Goal: Transaction & Acquisition: Obtain resource

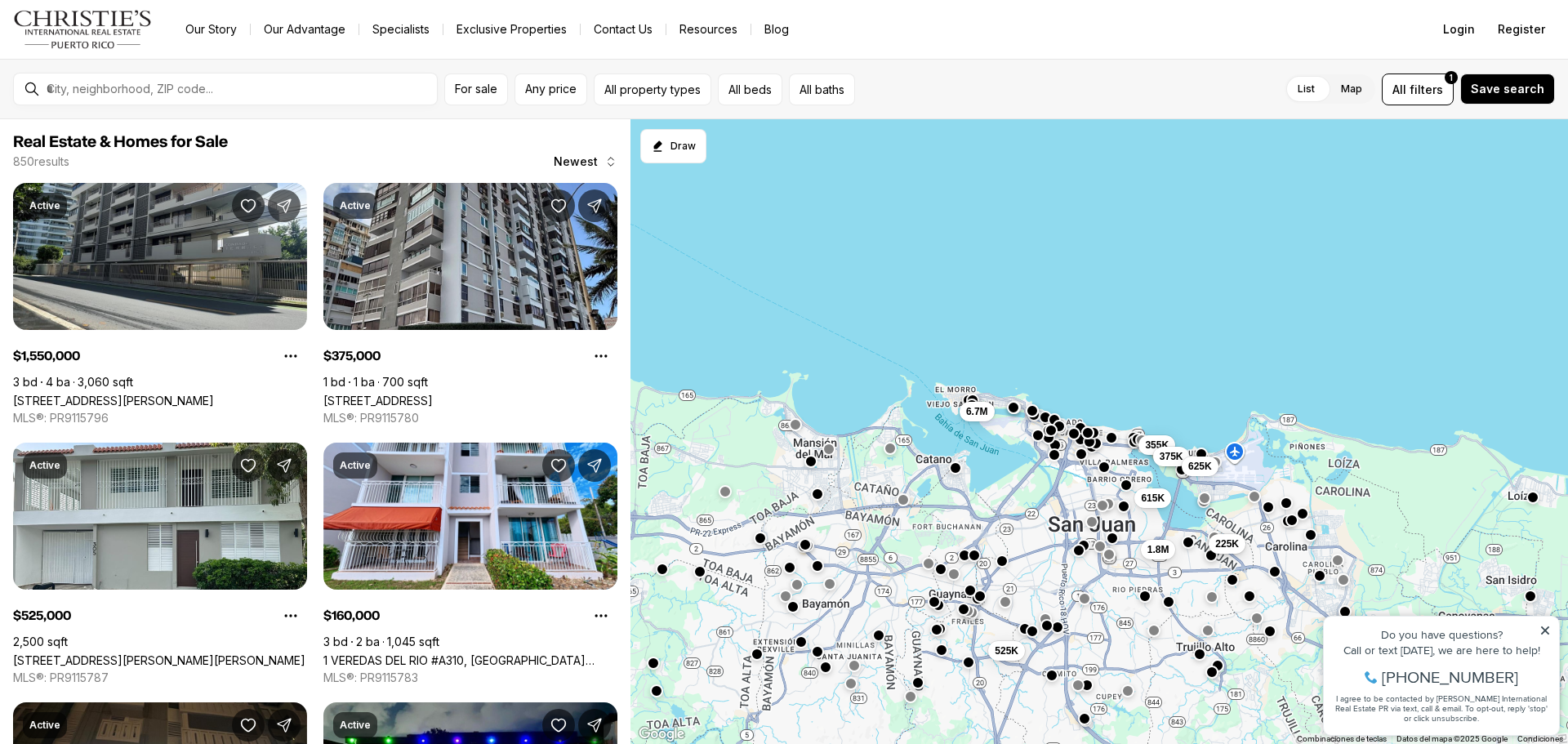
click at [1223, 544] on span "225K" at bounding box center [1227, 543] width 24 height 13
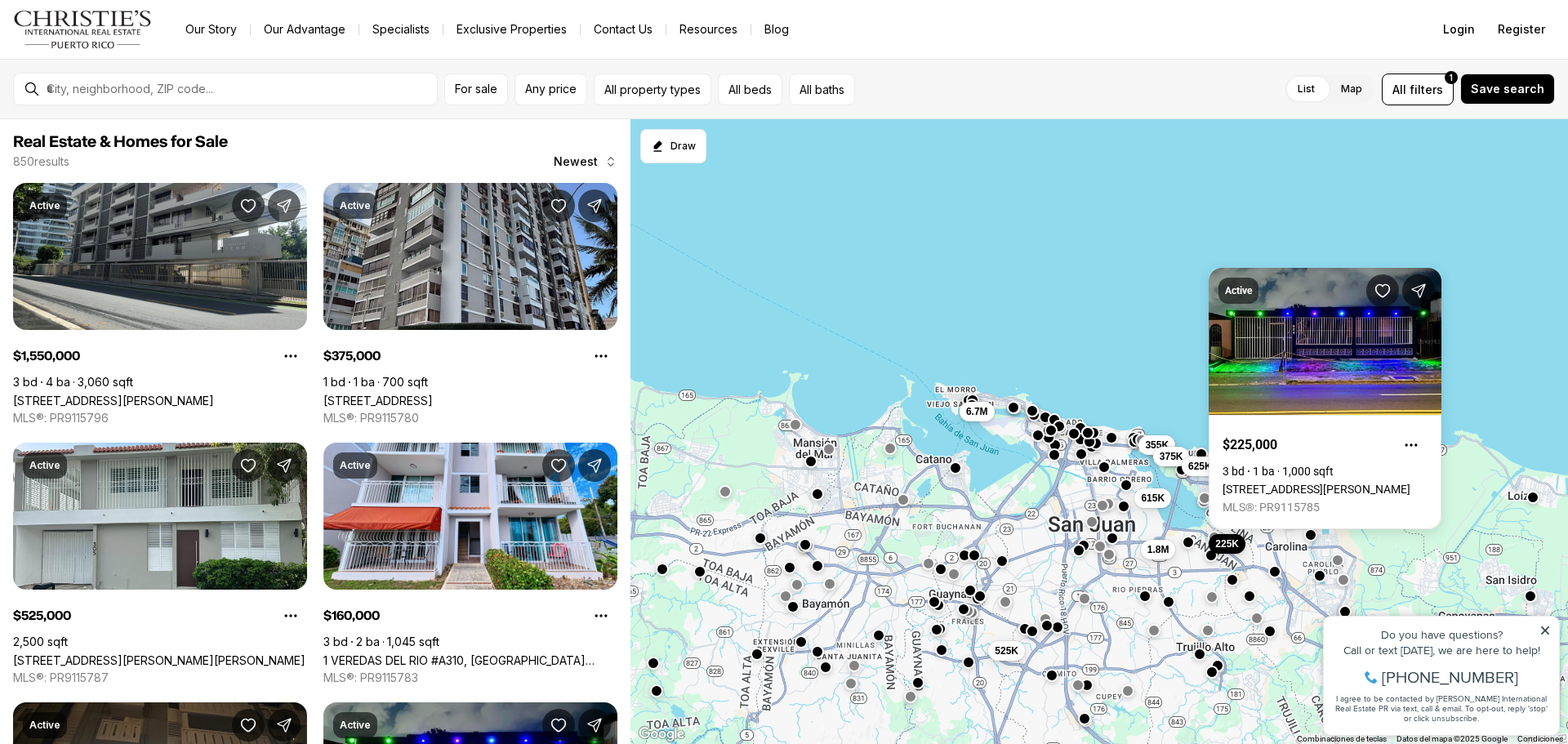
click at [1283, 573] on div "225K 1.8M 160K 355K 375K 615K 625K 525K 6.7M" at bounding box center [1099, 431] width 937 height 625
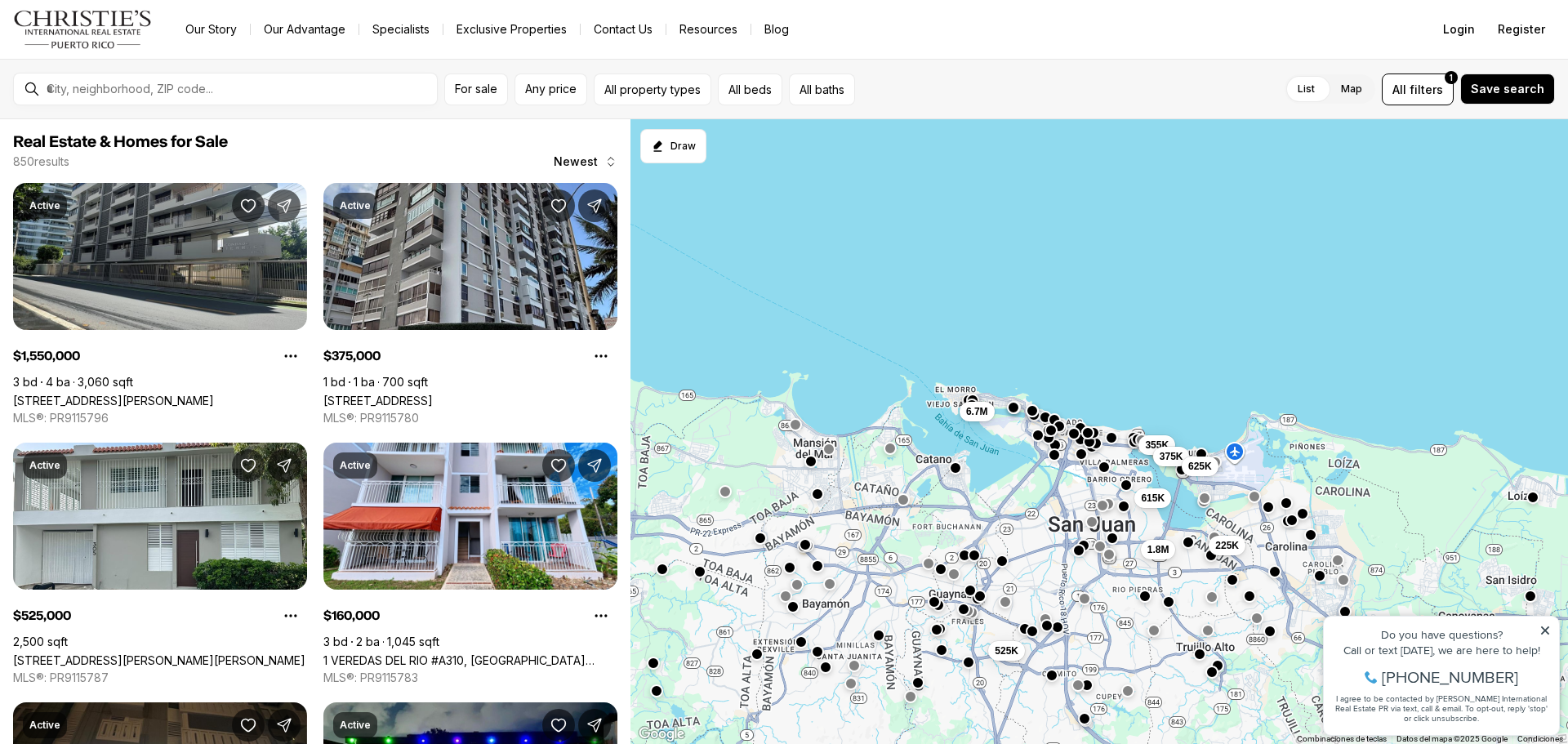
click at [1279, 577] on div at bounding box center [1274, 571] width 13 height 13
click at [1292, 522] on button "button" at bounding box center [1291, 518] width 13 height 13
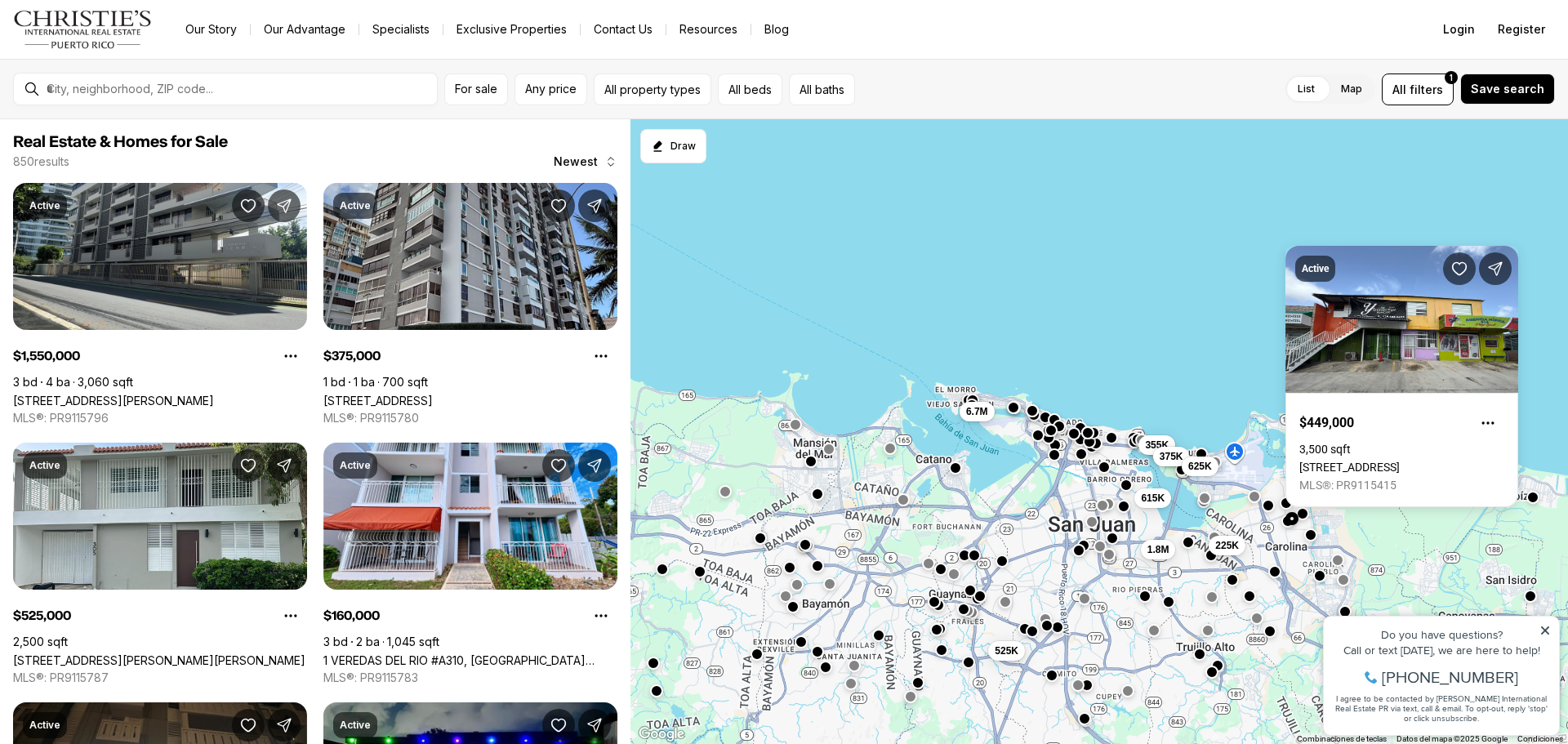
click at [1269, 511] on button "button" at bounding box center [1268, 505] width 13 height 13
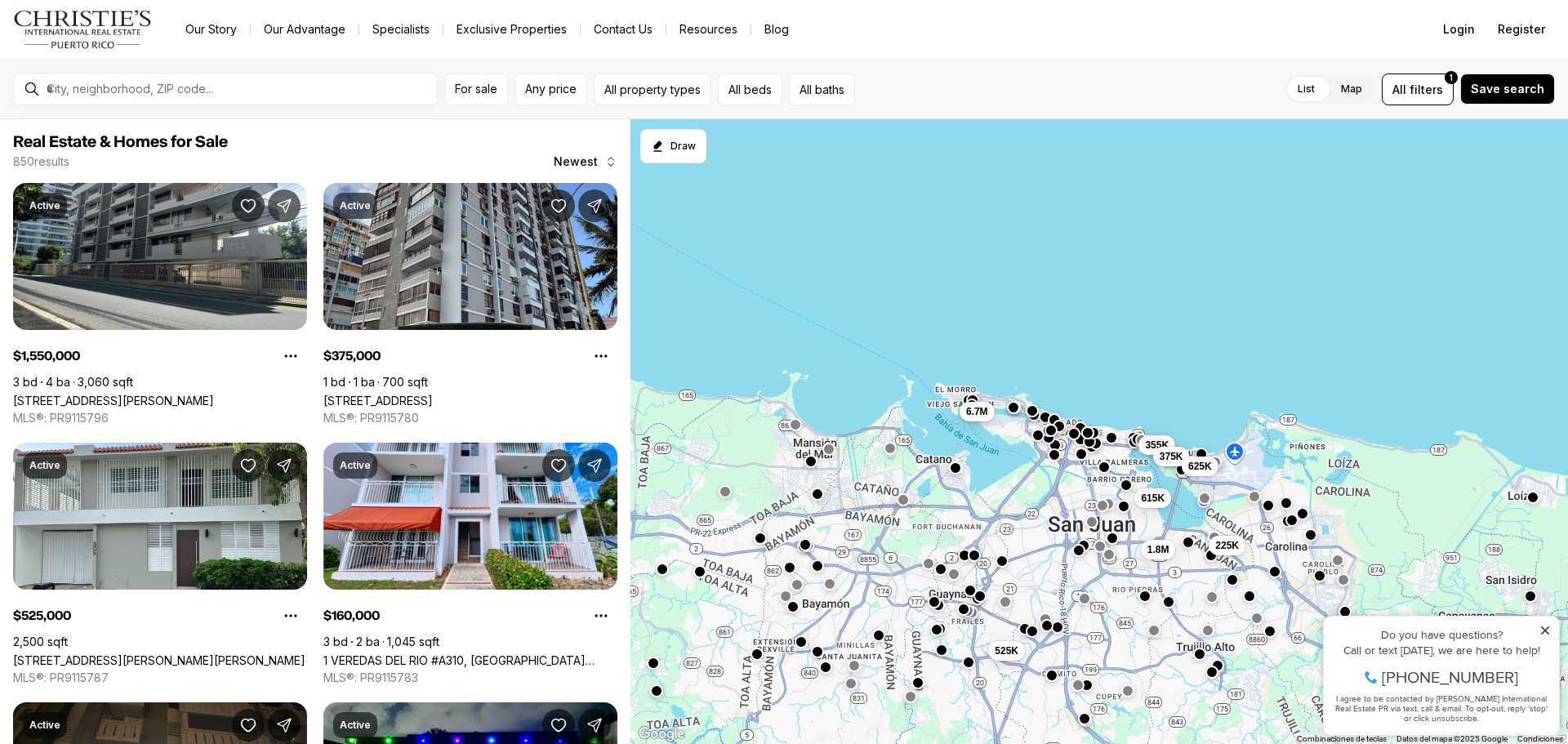
click at [1271, 504] on button "button" at bounding box center [1268, 505] width 13 height 13
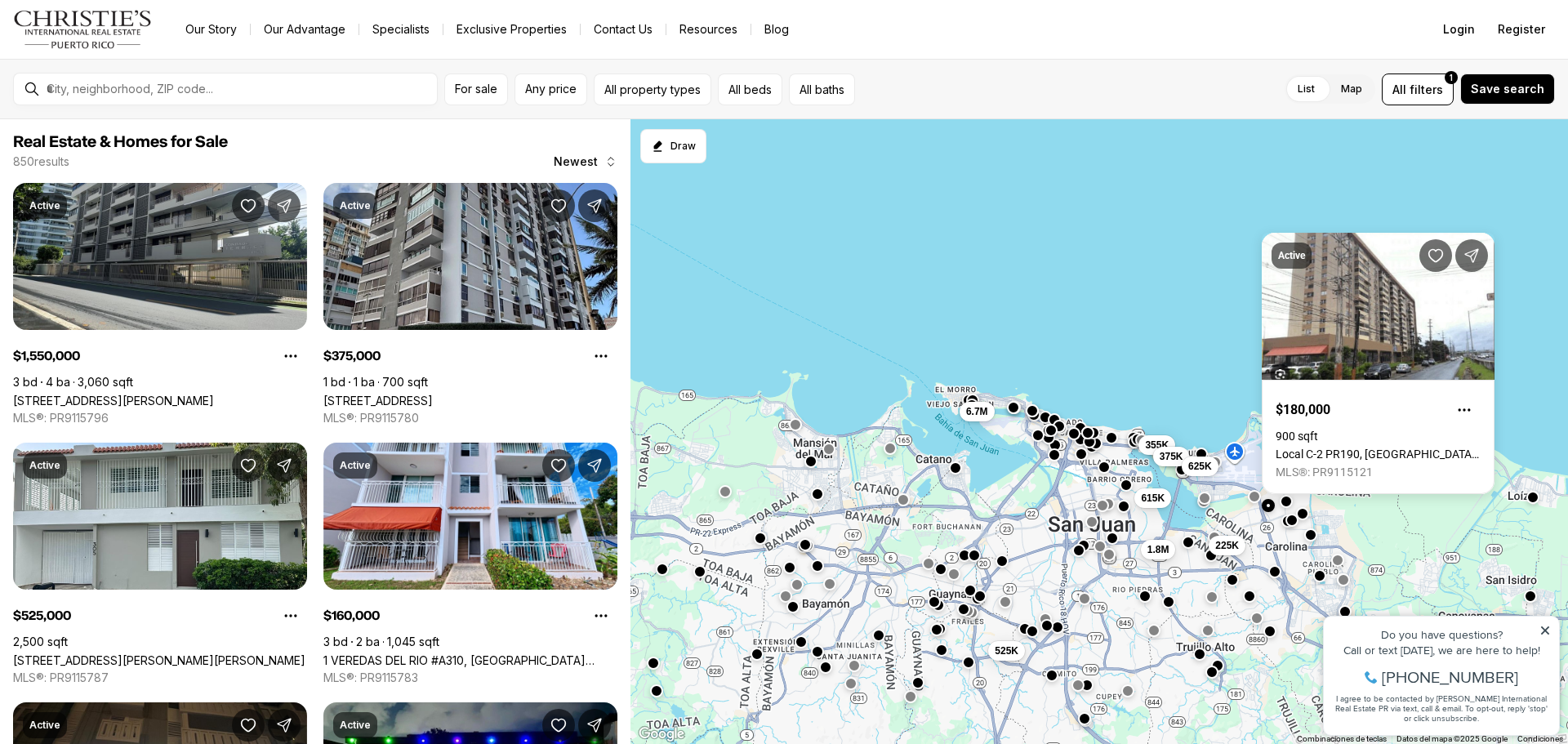
click at [1284, 501] on button "button" at bounding box center [1286, 501] width 13 height 13
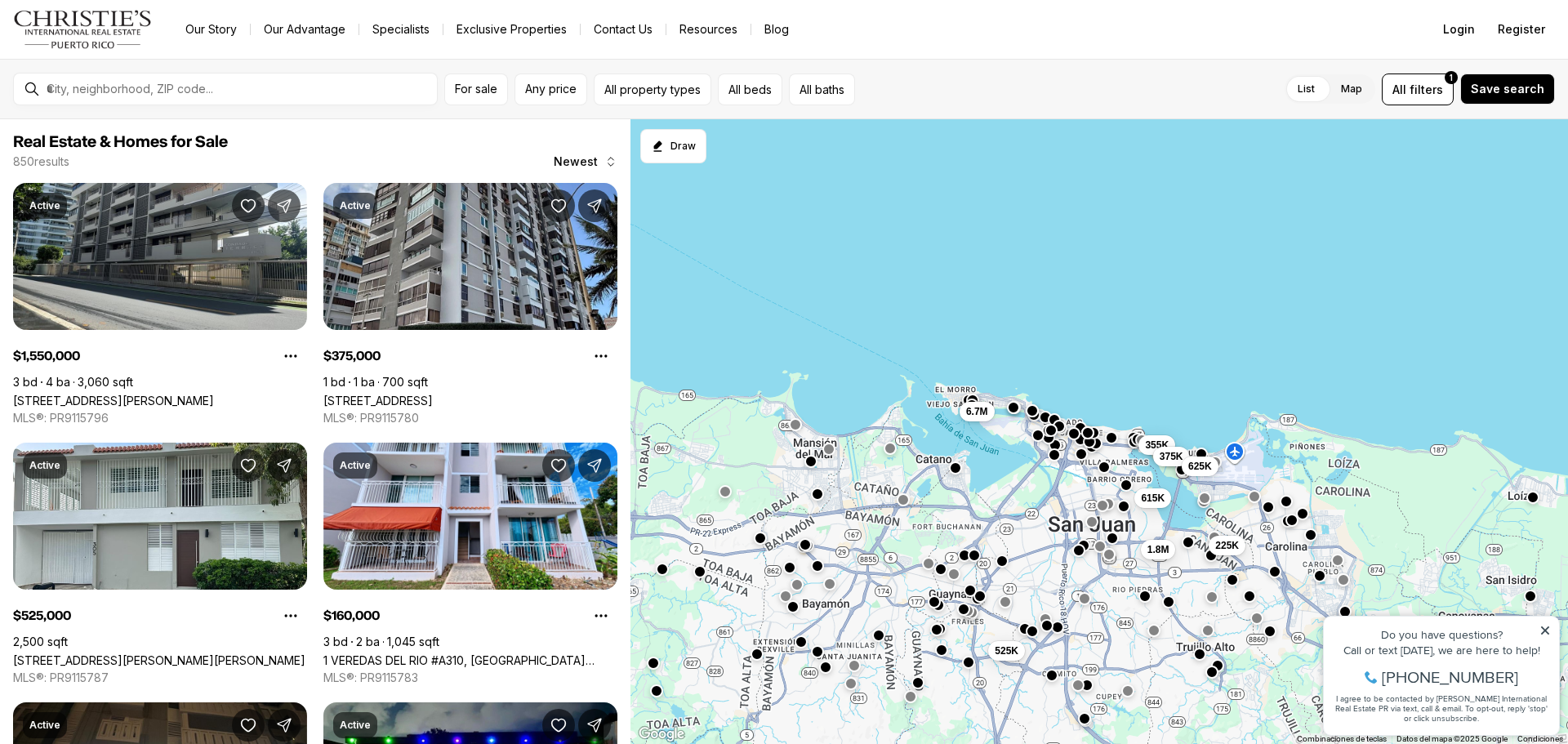
click at [1285, 502] on button "button" at bounding box center [1286, 501] width 13 height 13
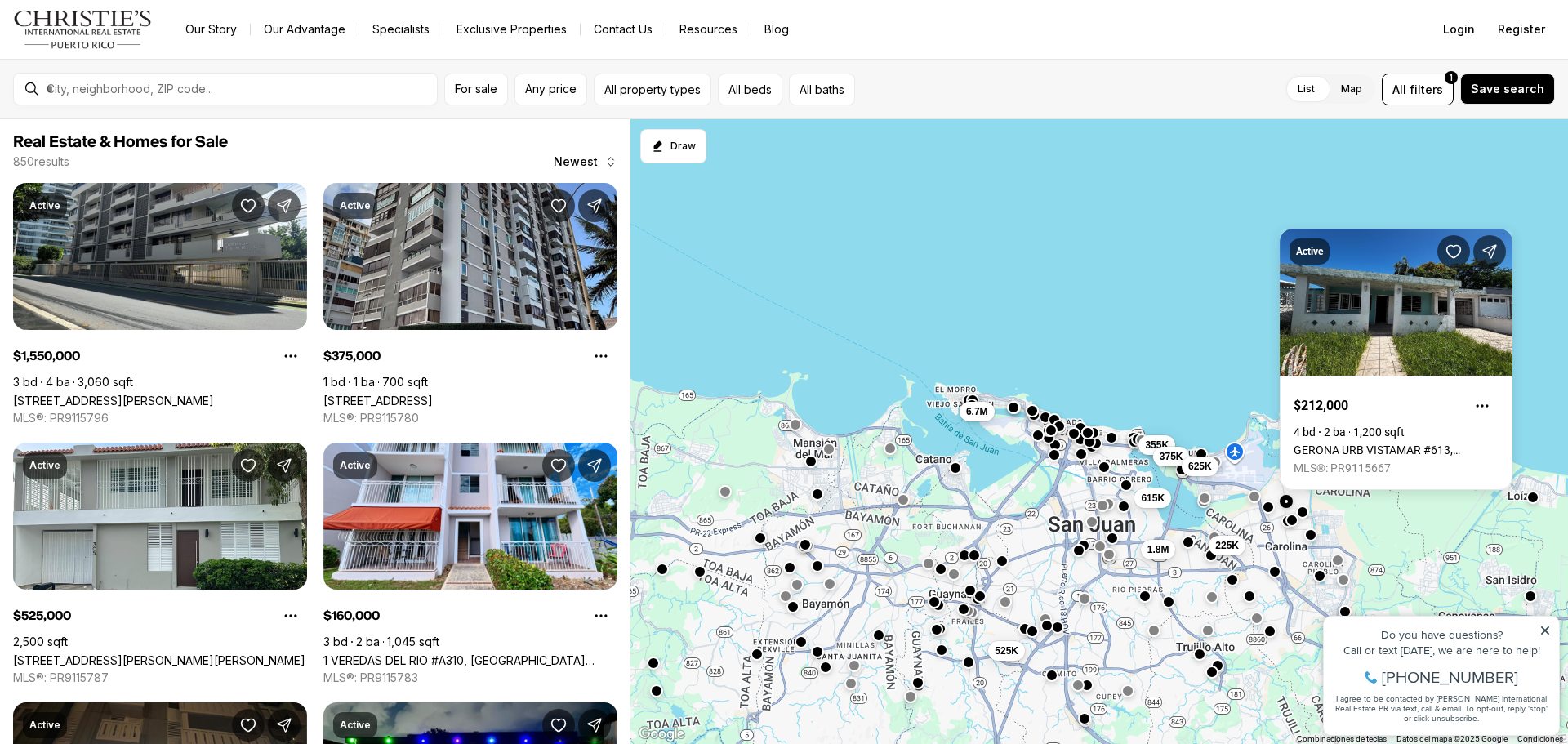
click at [1306, 513] on button "button" at bounding box center [1302, 511] width 13 height 13
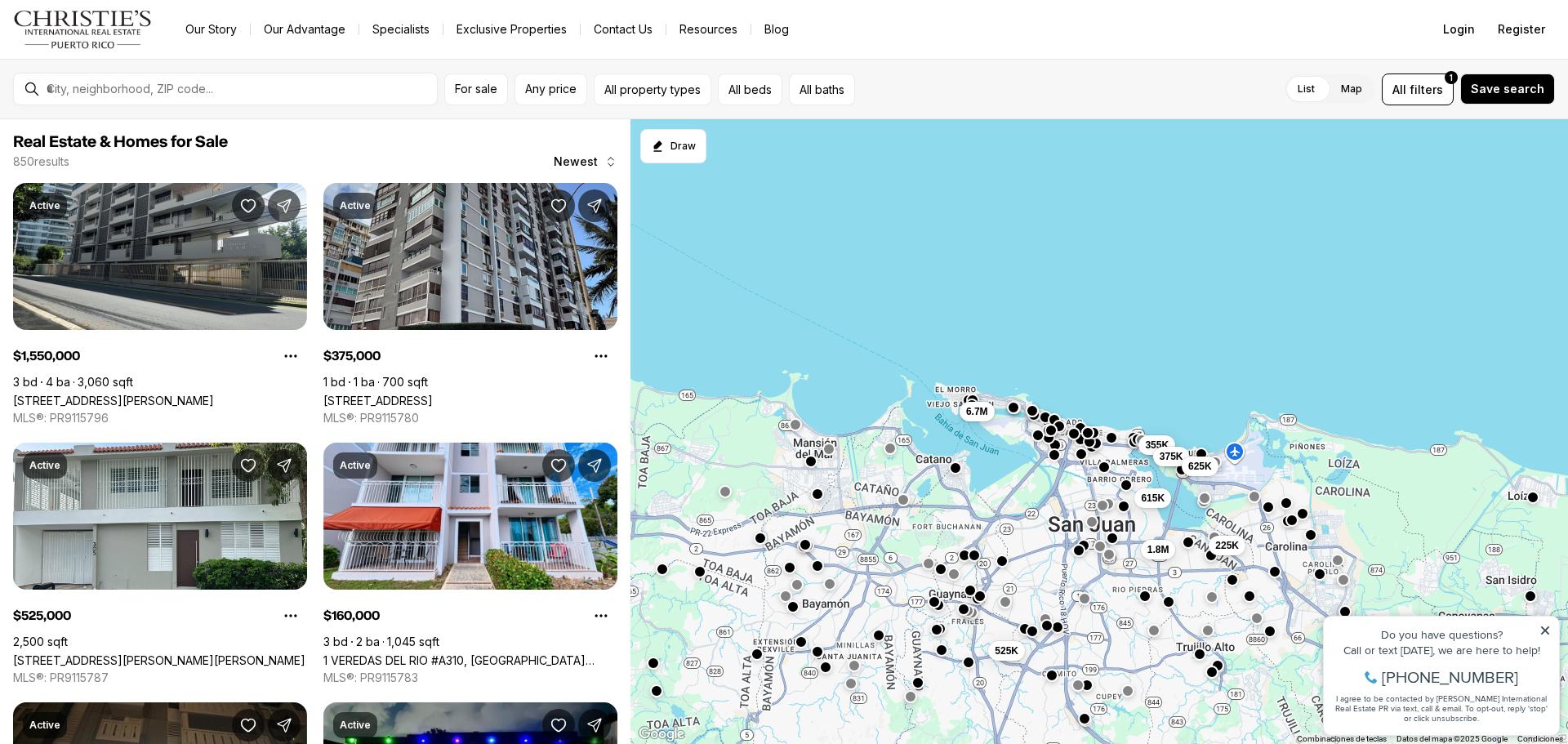
click at [1323, 578] on button "button" at bounding box center [1319, 574] width 13 height 13
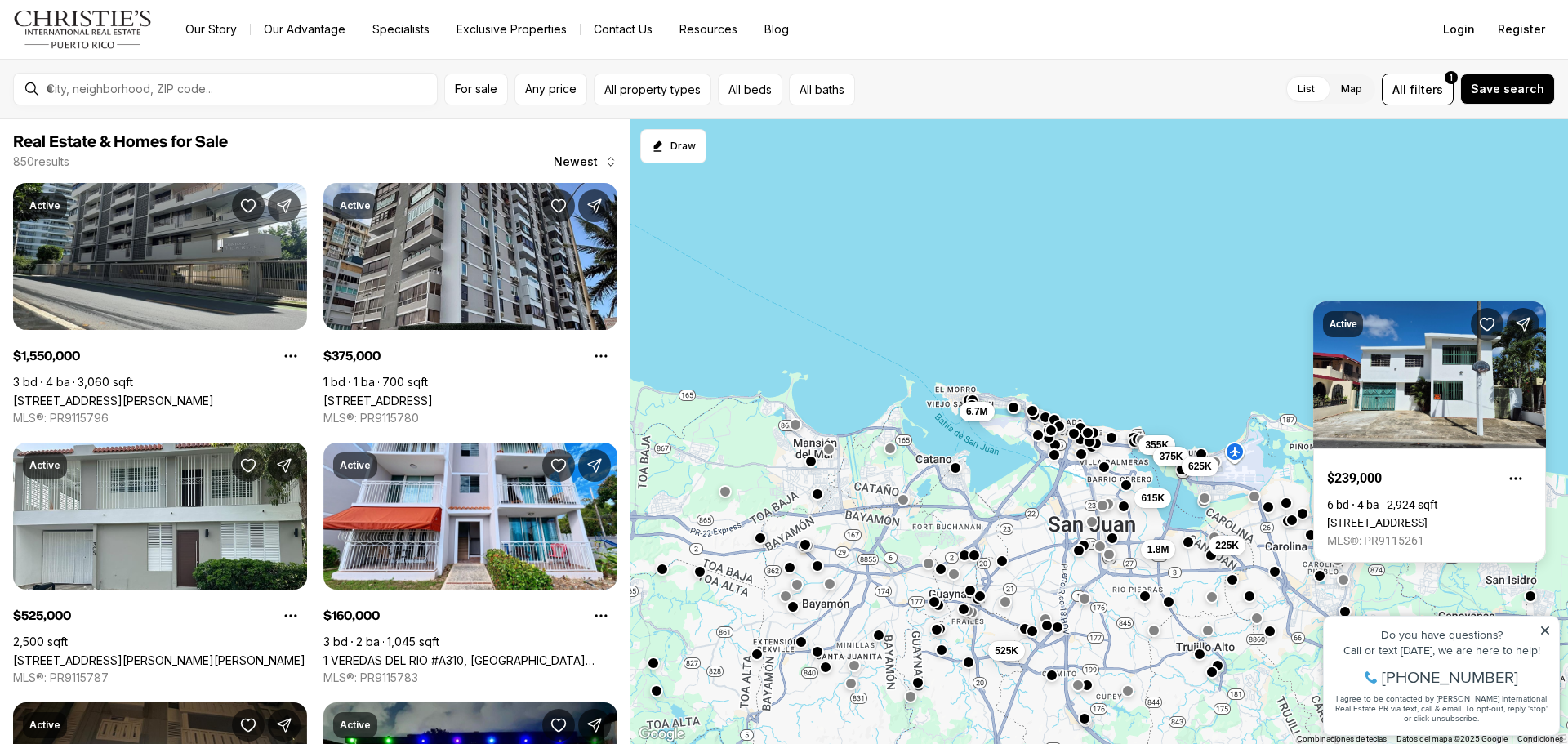
click at [1278, 577] on div at bounding box center [1274, 571] width 13 height 13
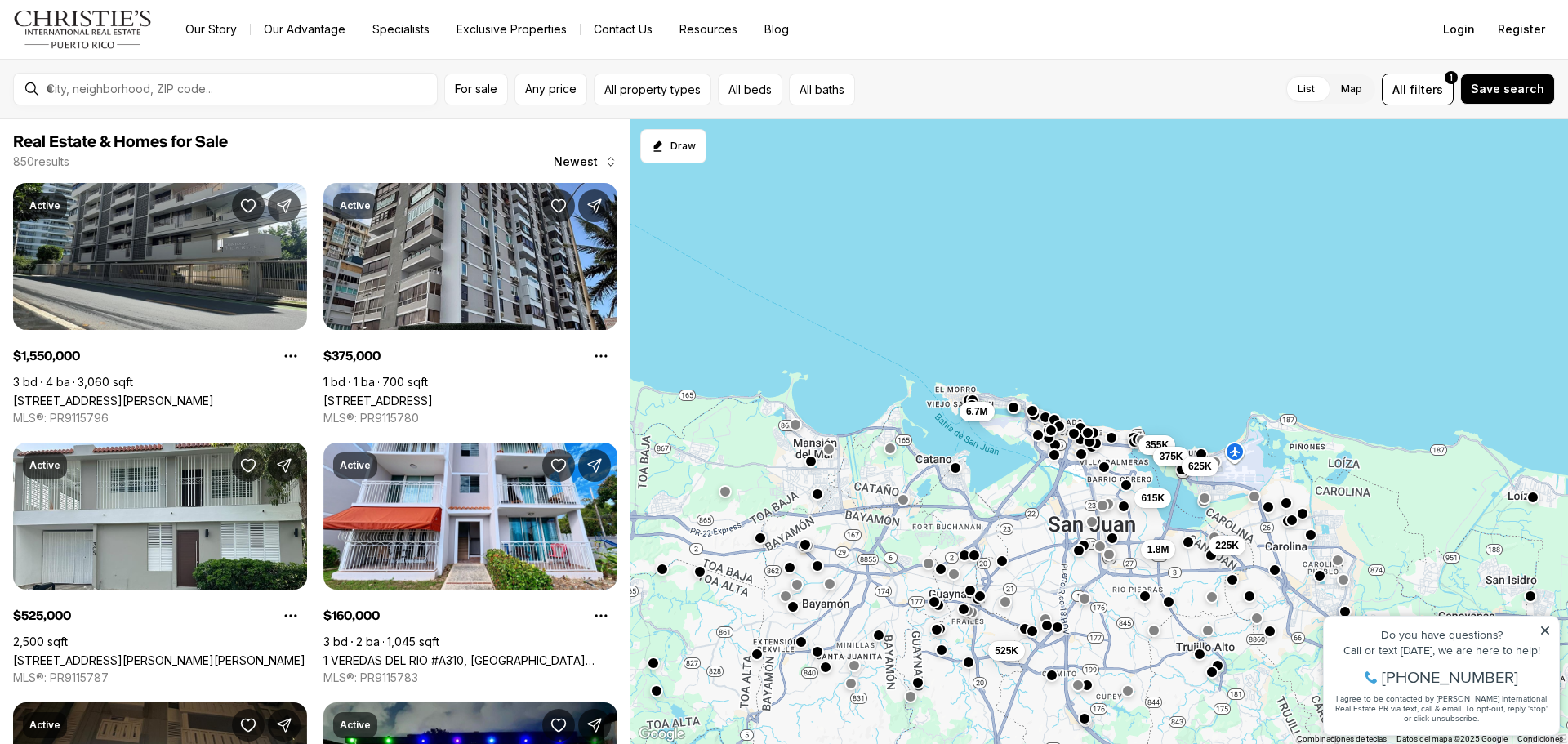
click at [1274, 569] on button "button" at bounding box center [1274, 569] width 13 height 13
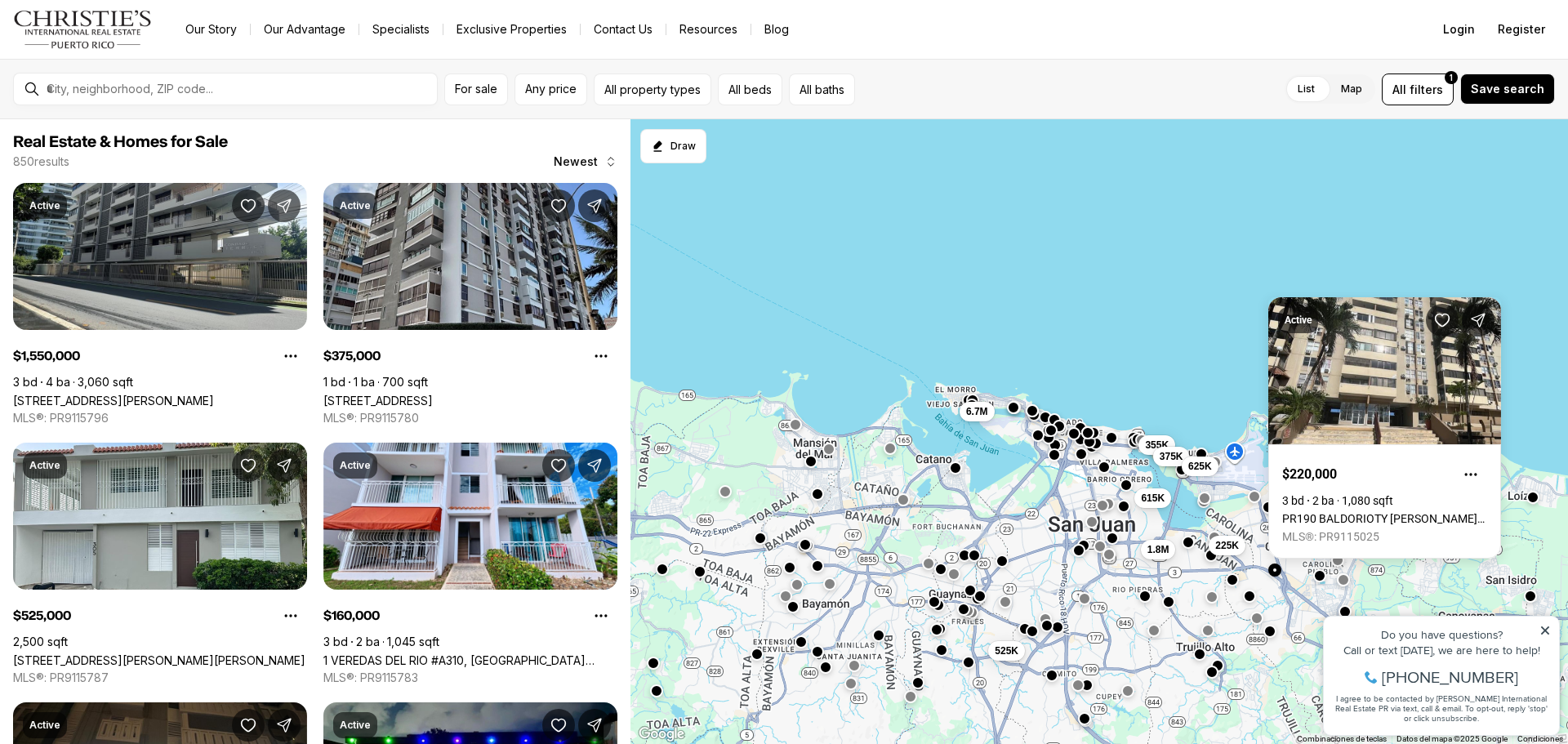
click at [1344, 609] on div "Property added to favorites View 3 saved properties Property added to favorites…" at bounding box center [1441, 667] width 253 height 152
click at [1343, 607] on div "Property added to favorites View 3 saved properties Property added to favorites…" at bounding box center [1441, 667] width 253 height 152
click at [1323, 577] on button "button" at bounding box center [1319, 574] width 13 height 13
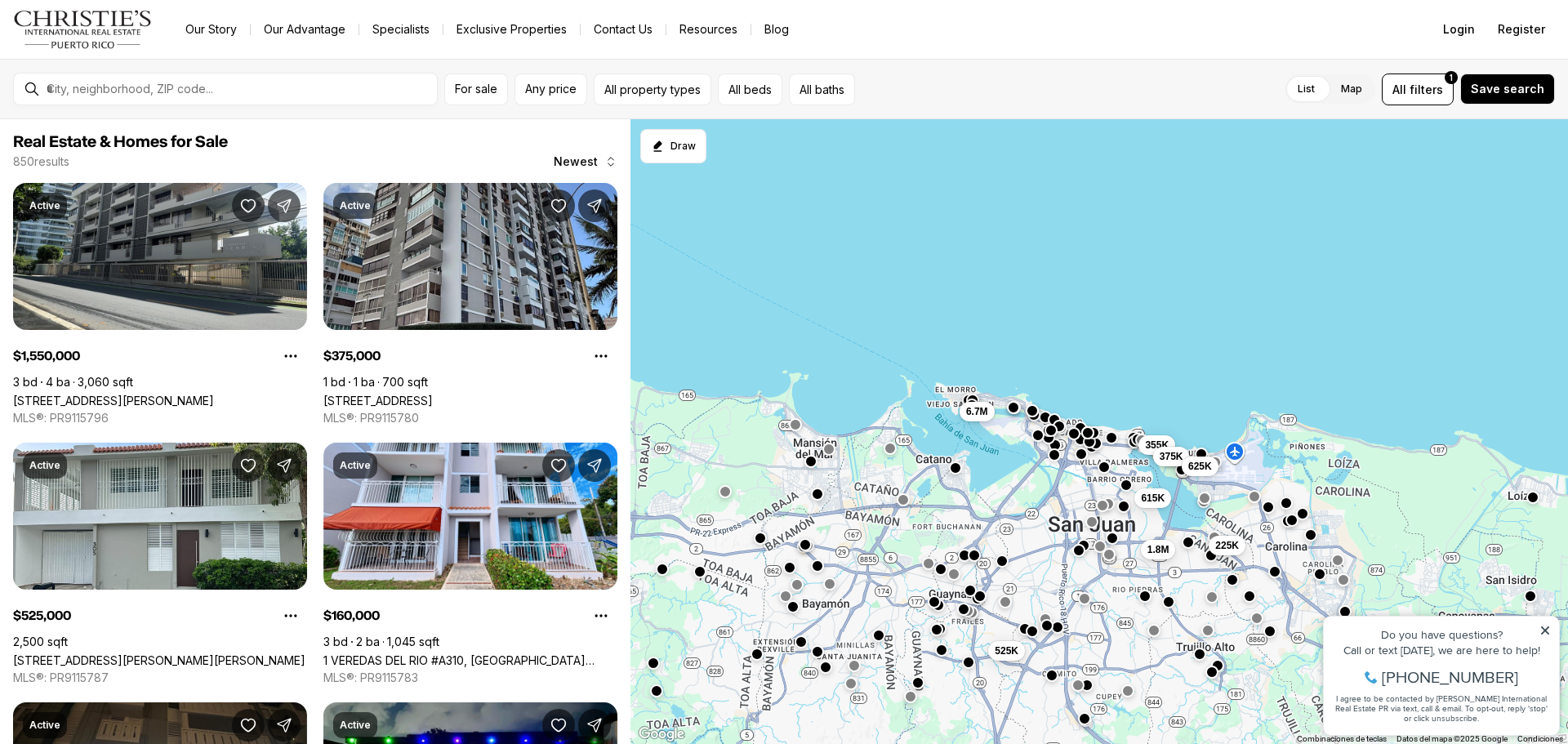
click at [1317, 577] on button "button" at bounding box center [1319, 574] width 13 height 13
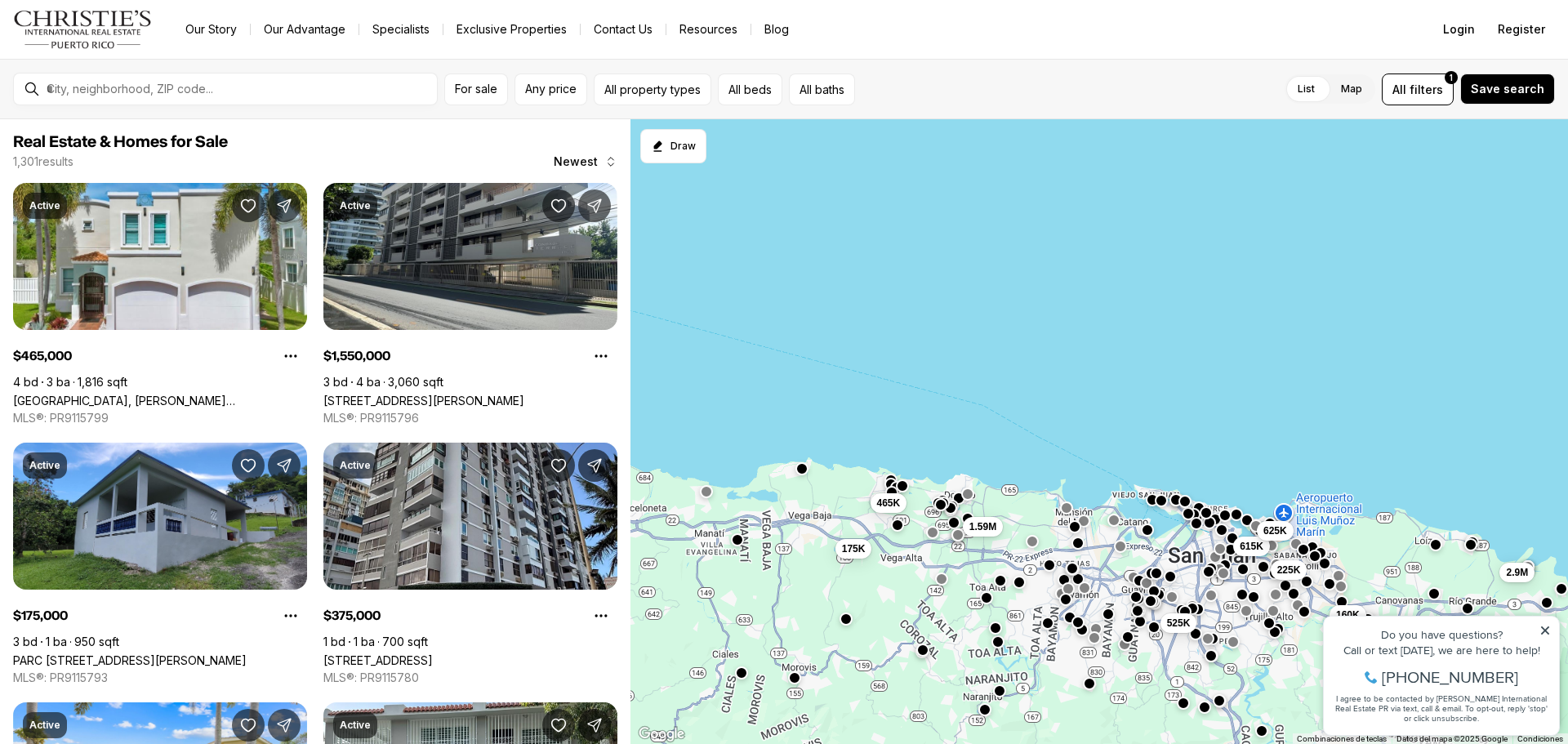
click at [1340, 603] on div "Property added to favorites View 3 saved properties Property added to favorites…" at bounding box center [1441, 667] width 253 height 152
click at [1340, 600] on div "Property added to favorites View 3 saved properties Property added to favorites…" at bounding box center [1441, 667] width 253 height 152
click at [1542, 627] on icon at bounding box center [1544, 629] width 8 height 8
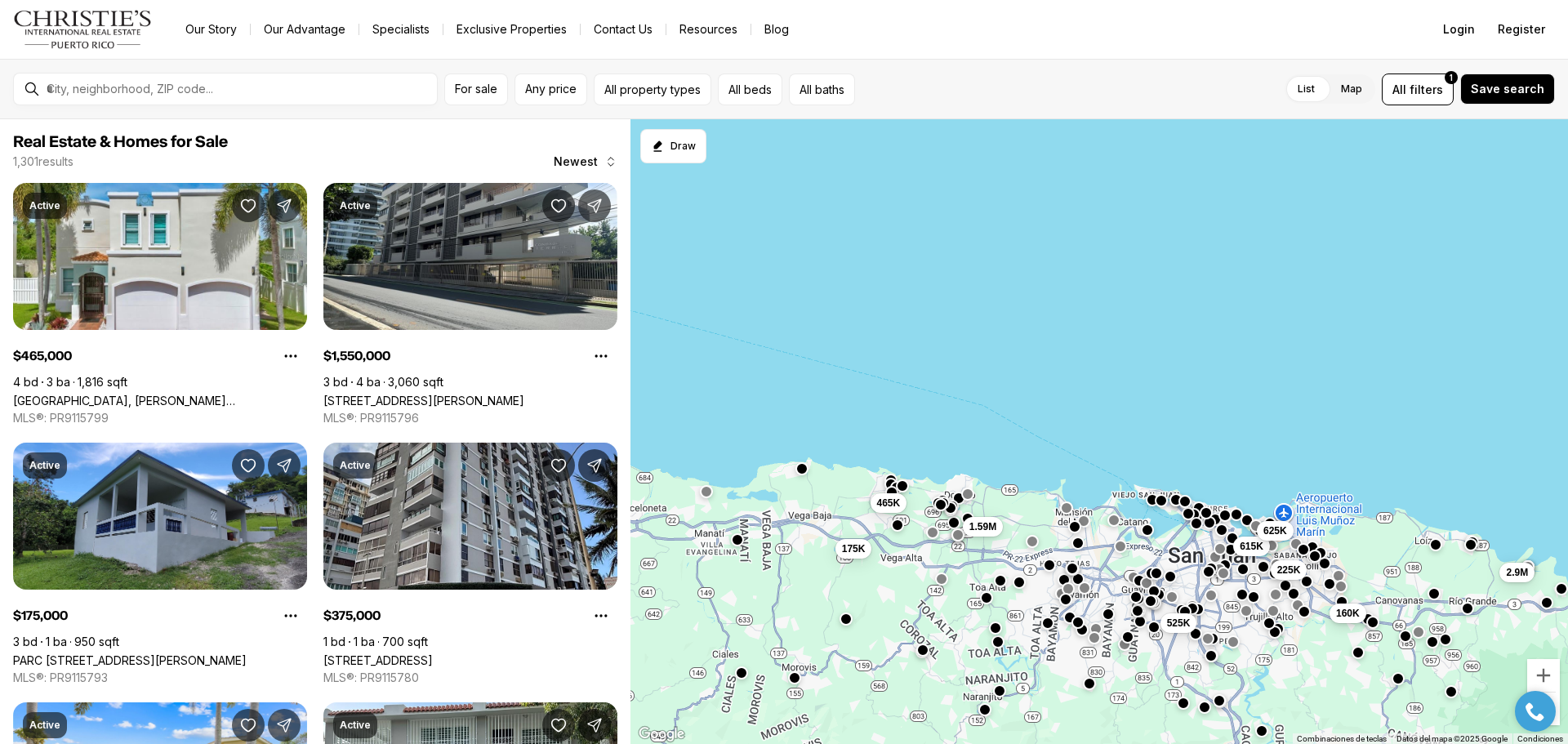
click at [1344, 606] on span "160K" at bounding box center [1348, 613] width 24 height 13
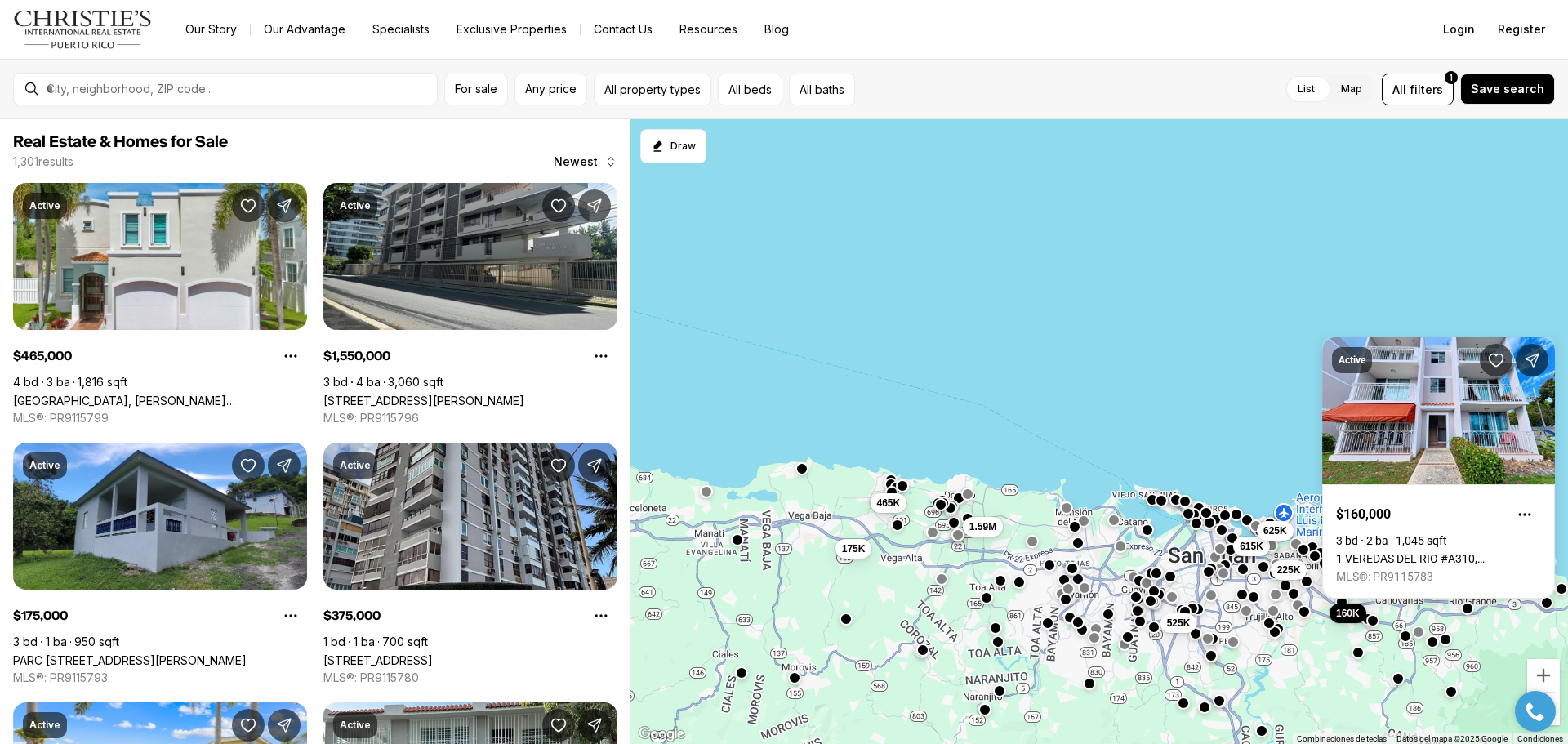
click at [1373, 620] on button "button" at bounding box center [1372, 620] width 13 height 13
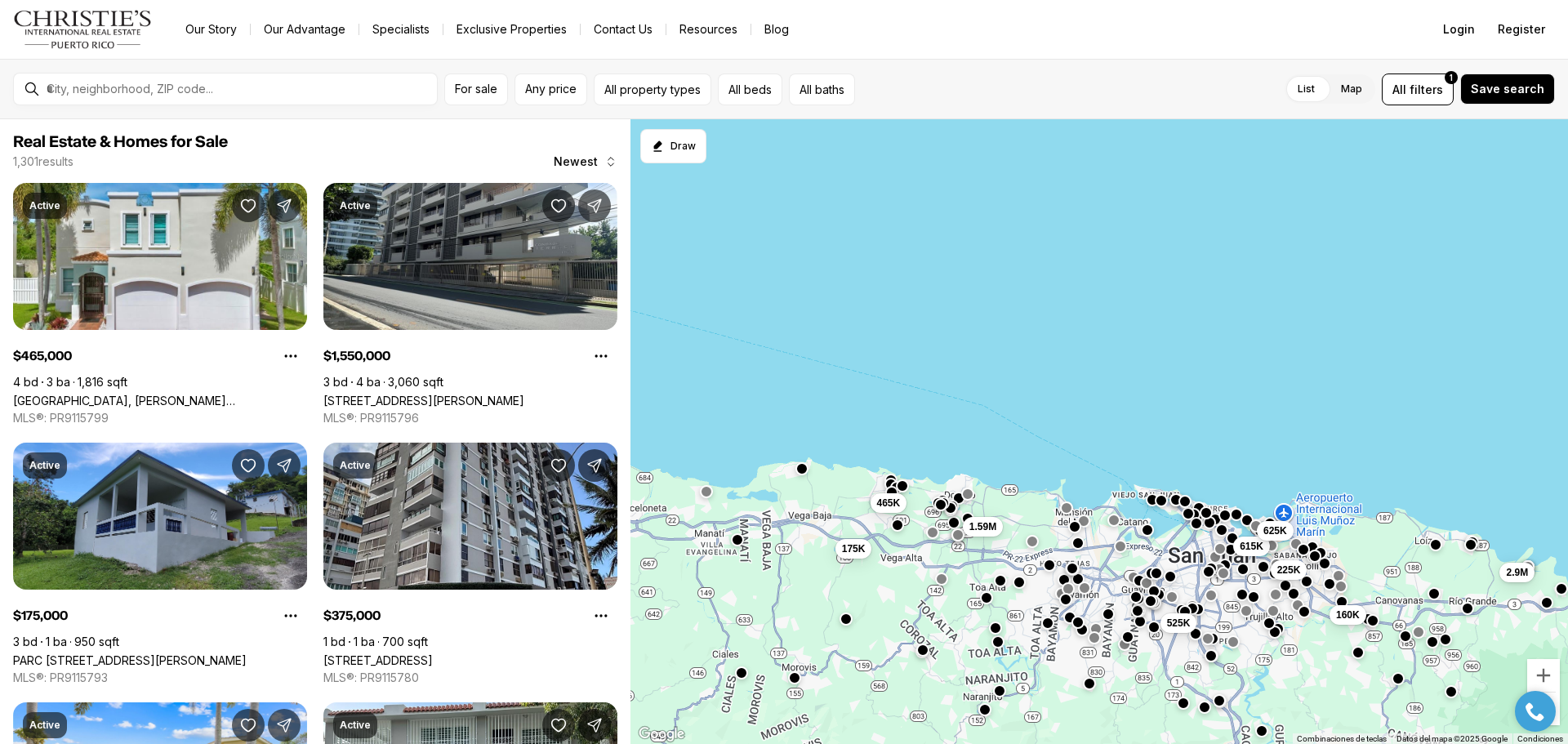
click at [1373, 622] on button "button" at bounding box center [1372, 620] width 13 height 13
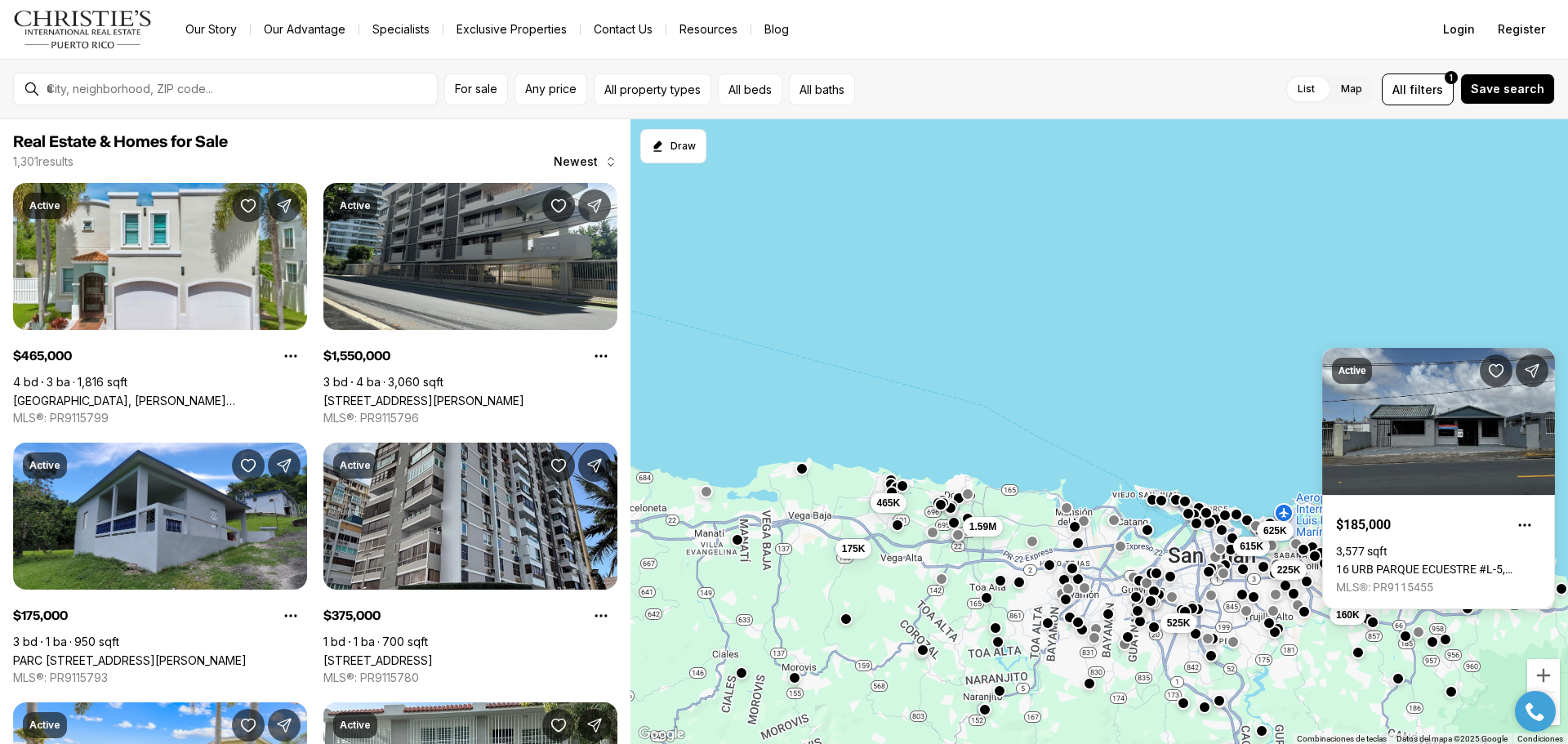
click at [1363, 657] on div at bounding box center [1357, 651] width 13 height 13
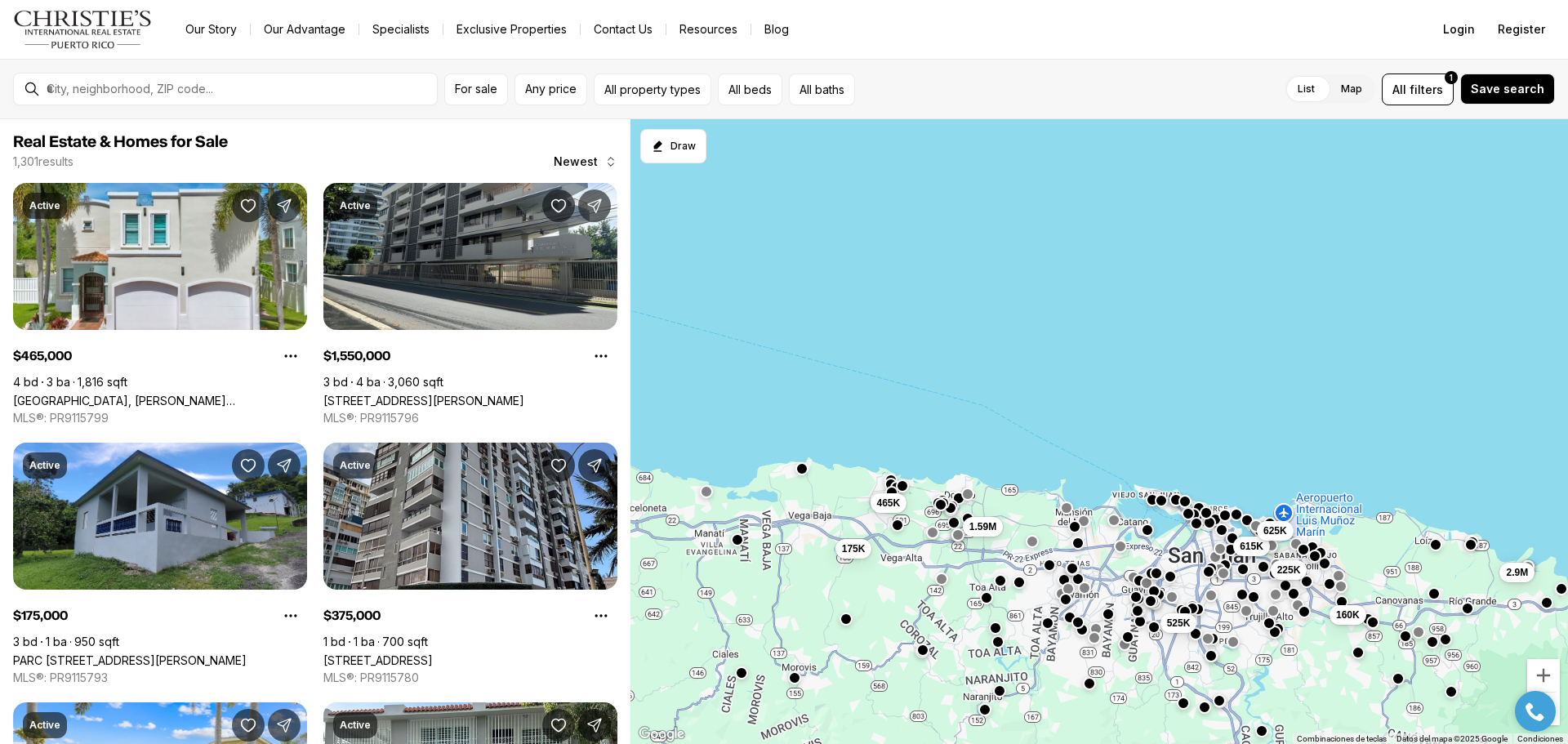
click at [1362, 659] on div "225K 160K 615K 625K 525K 2.9M 1.59M 465K 175K" at bounding box center [1099, 431] width 937 height 625
click at [1357, 649] on button "button" at bounding box center [1357, 651] width 13 height 13
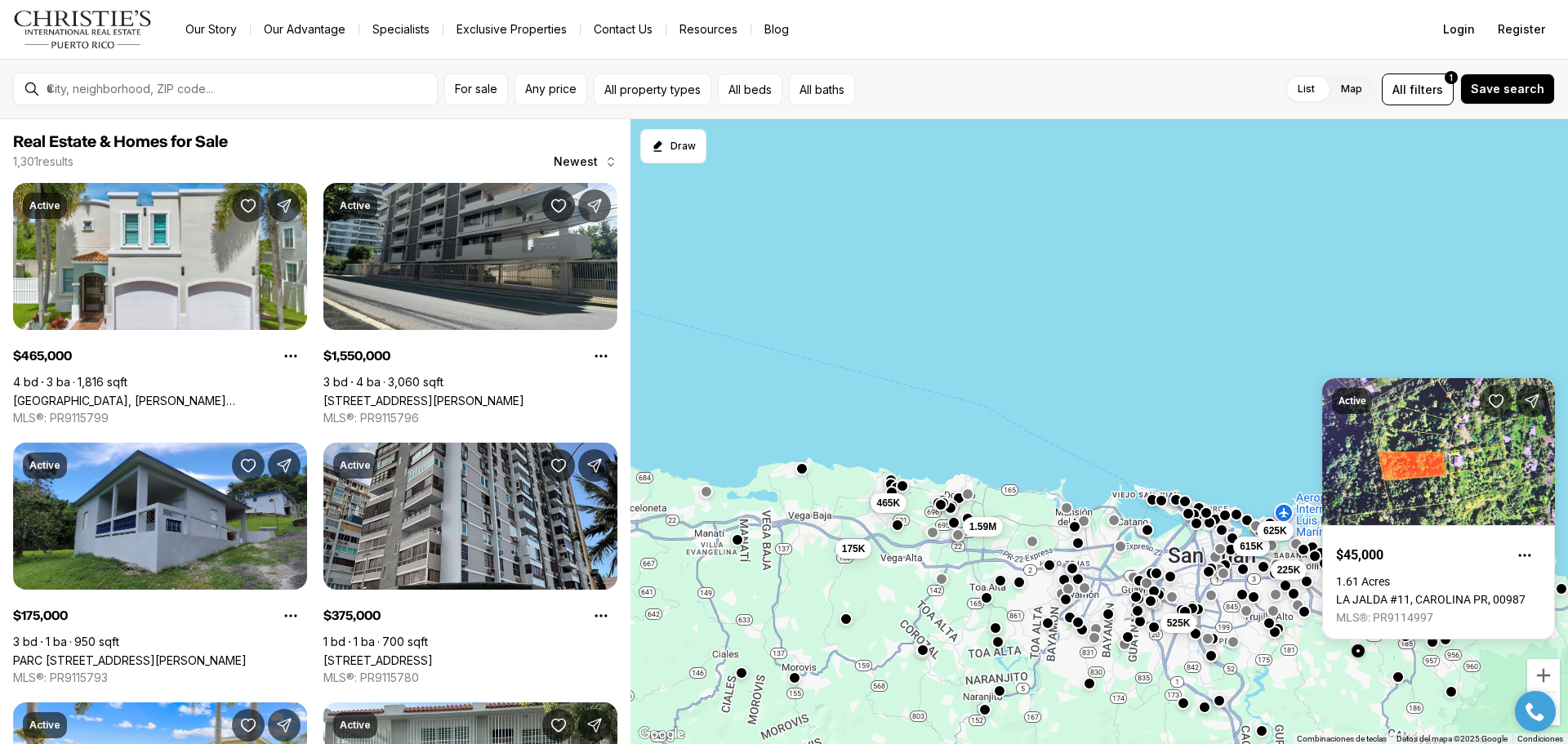
click at [1394, 676] on button "button" at bounding box center [1398, 676] width 13 height 13
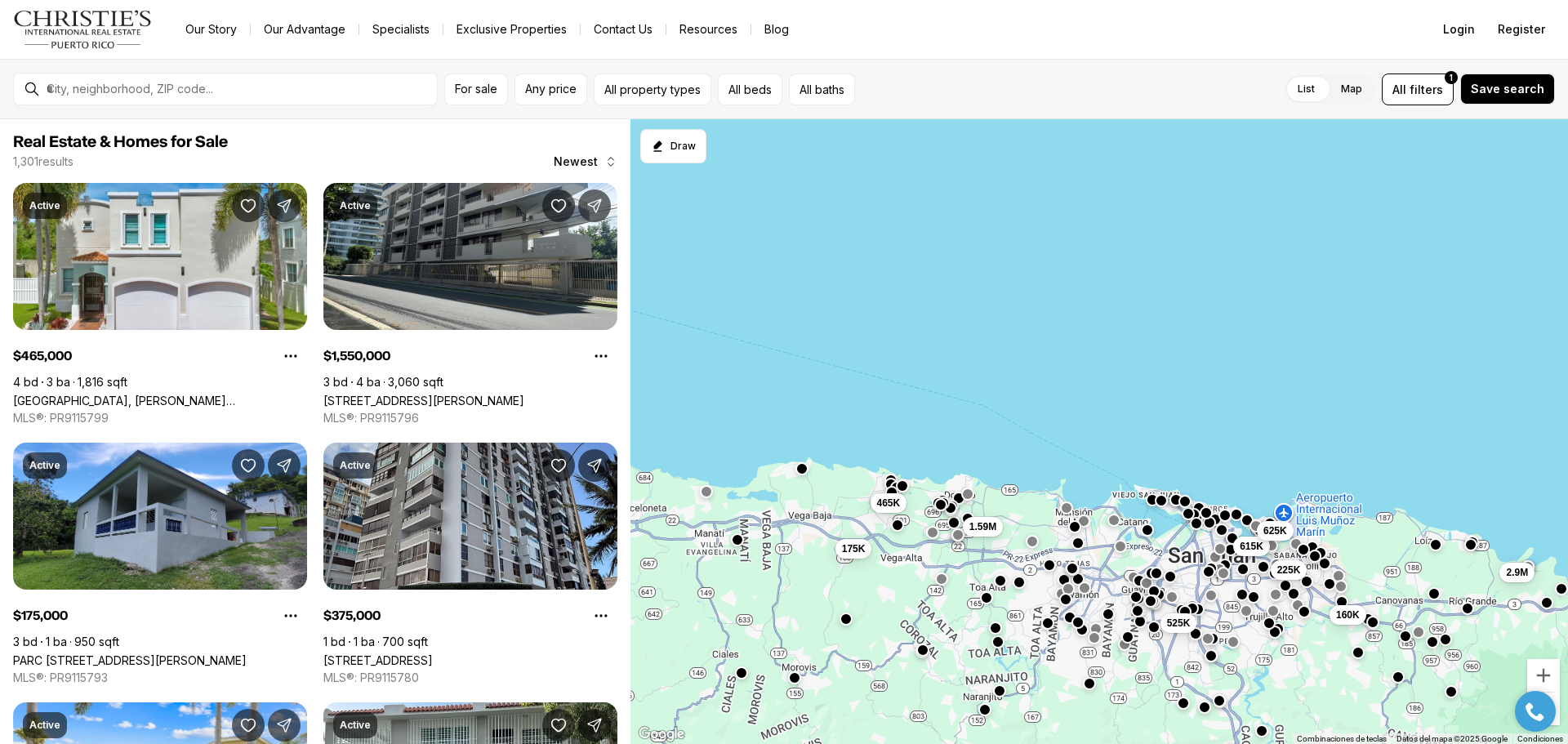
click at [1394, 676] on button "button" at bounding box center [1398, 676] width 13 height 13
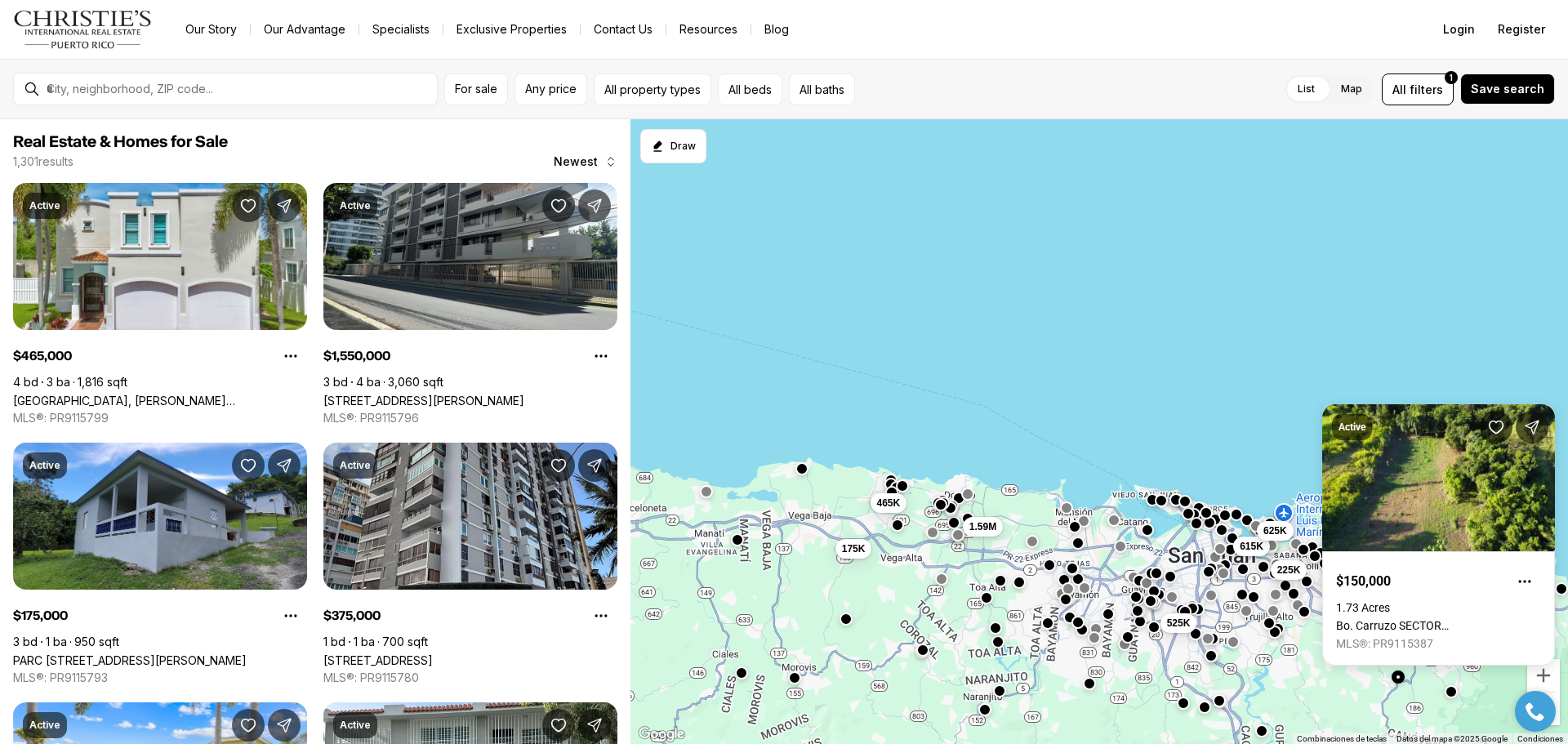
click at [1394, 676] on button "button" at bounding box center [1398, 676] width 13 height 13
click at [1299, 472] on div "225K 160K 615K 625K 525K 2.9M 1.59M 465K 175K" at bounding box center [1099, 431] width 937 height 625
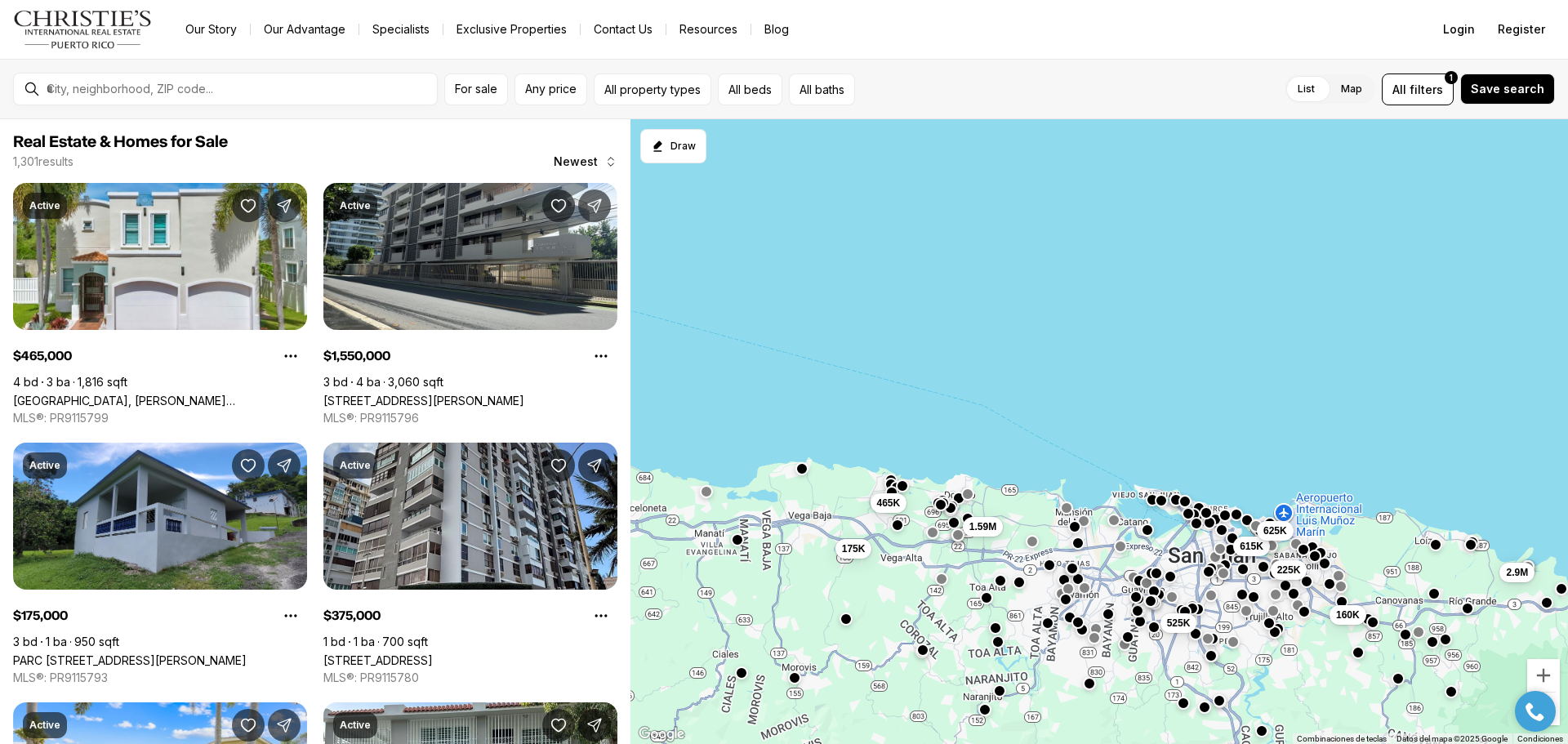
click at [1403, 631] on button "button" at bounding box center [1405, 634] width 13 height 13
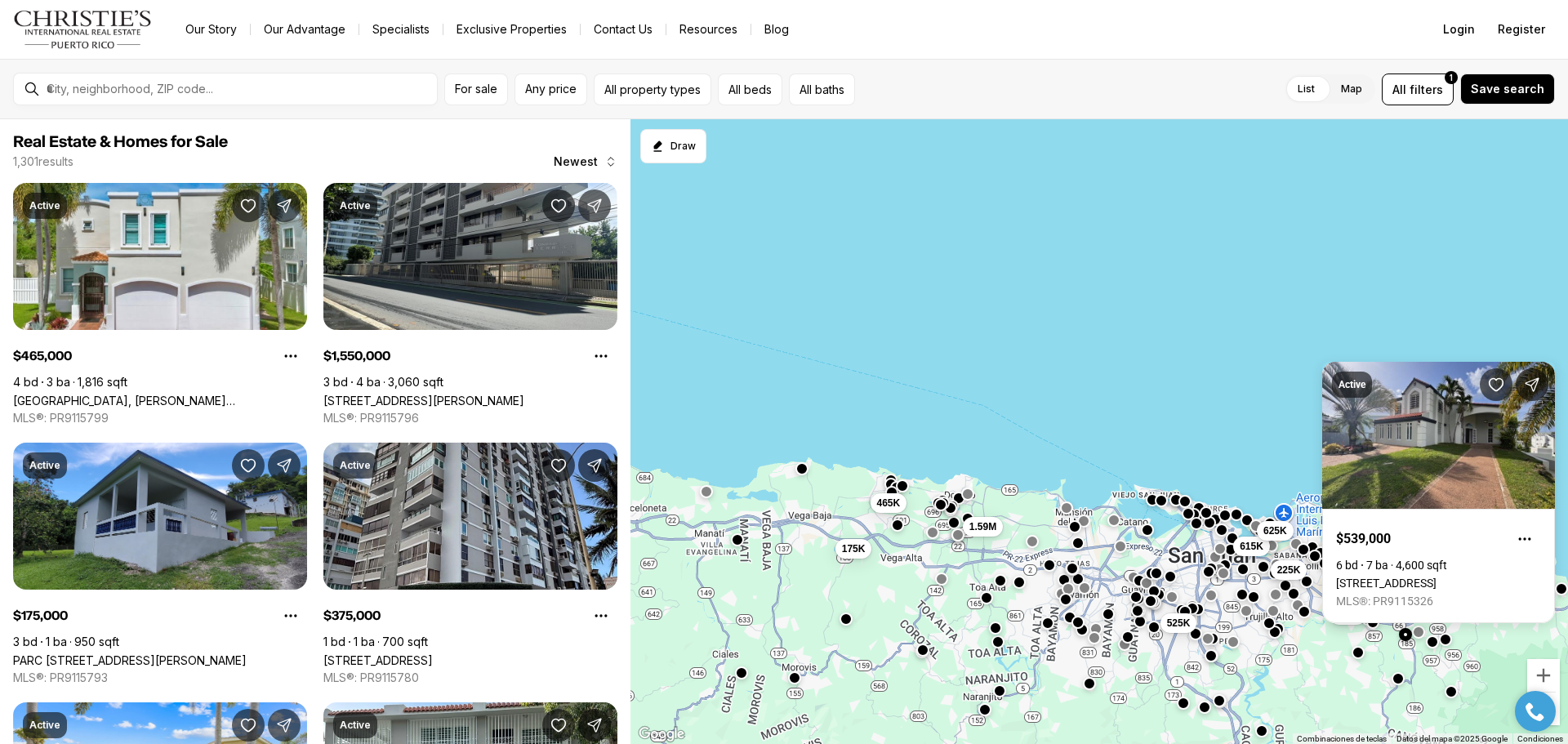
click at [1233, 394] on div "225K 160K 615K 625K 525K 2.9M 1.59M 465K 175K" at bounding box center [1099, 431] width 937 height 625
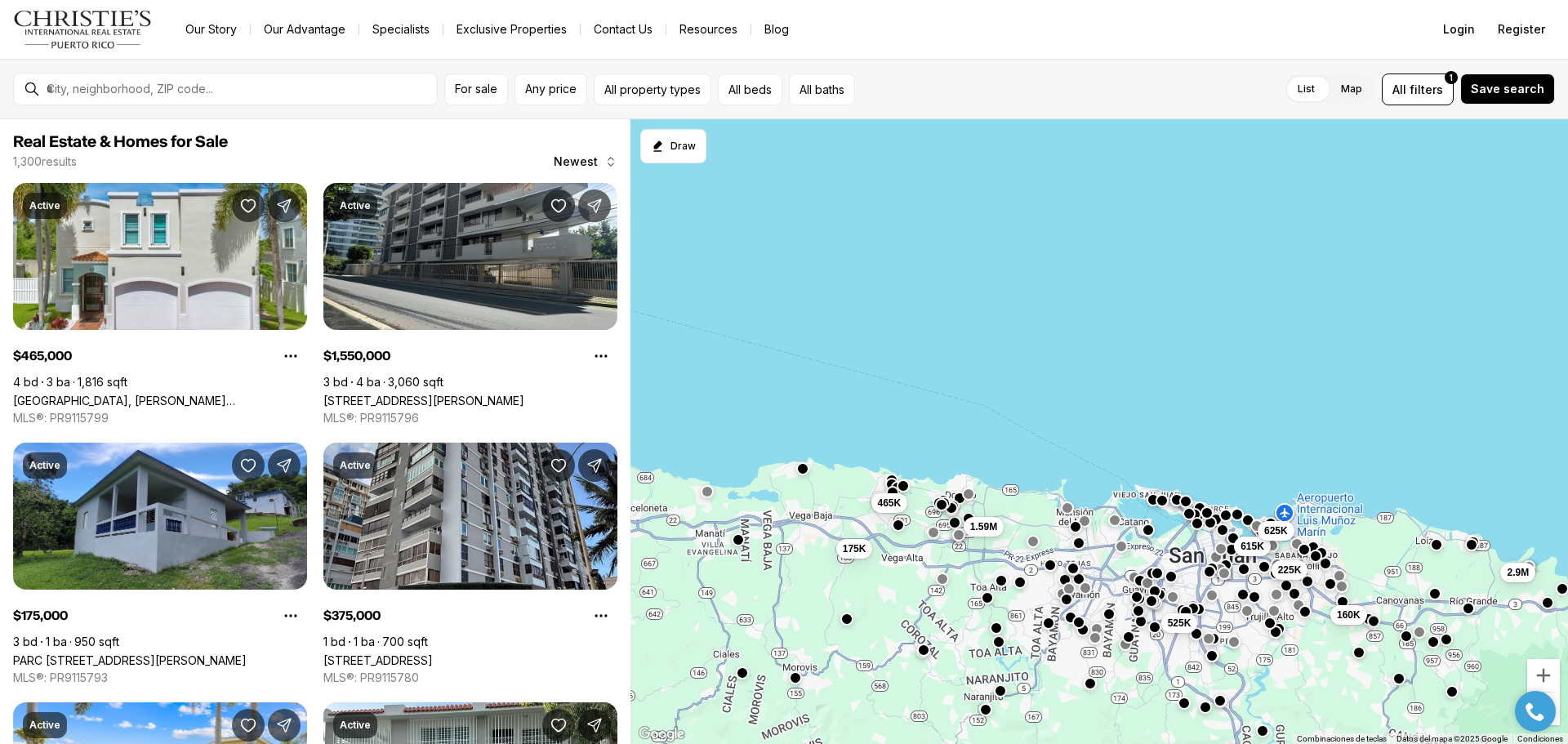
click at [1375, 621] on button "button" at bounding box center [1373, 620] width 13 height 13
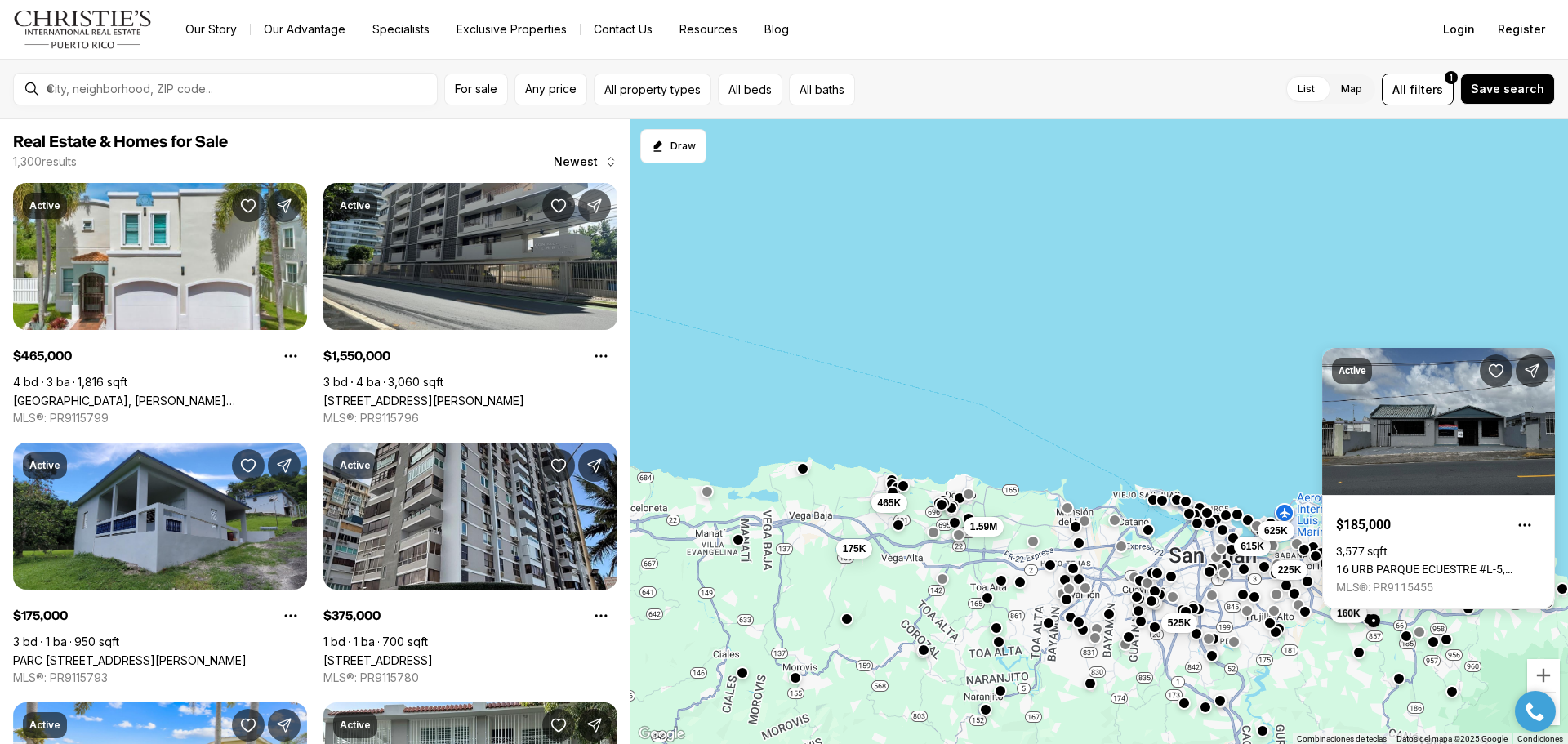
click at [1365, 618] on button "160K" at bounding box center [1348, 613] width 37 height 19
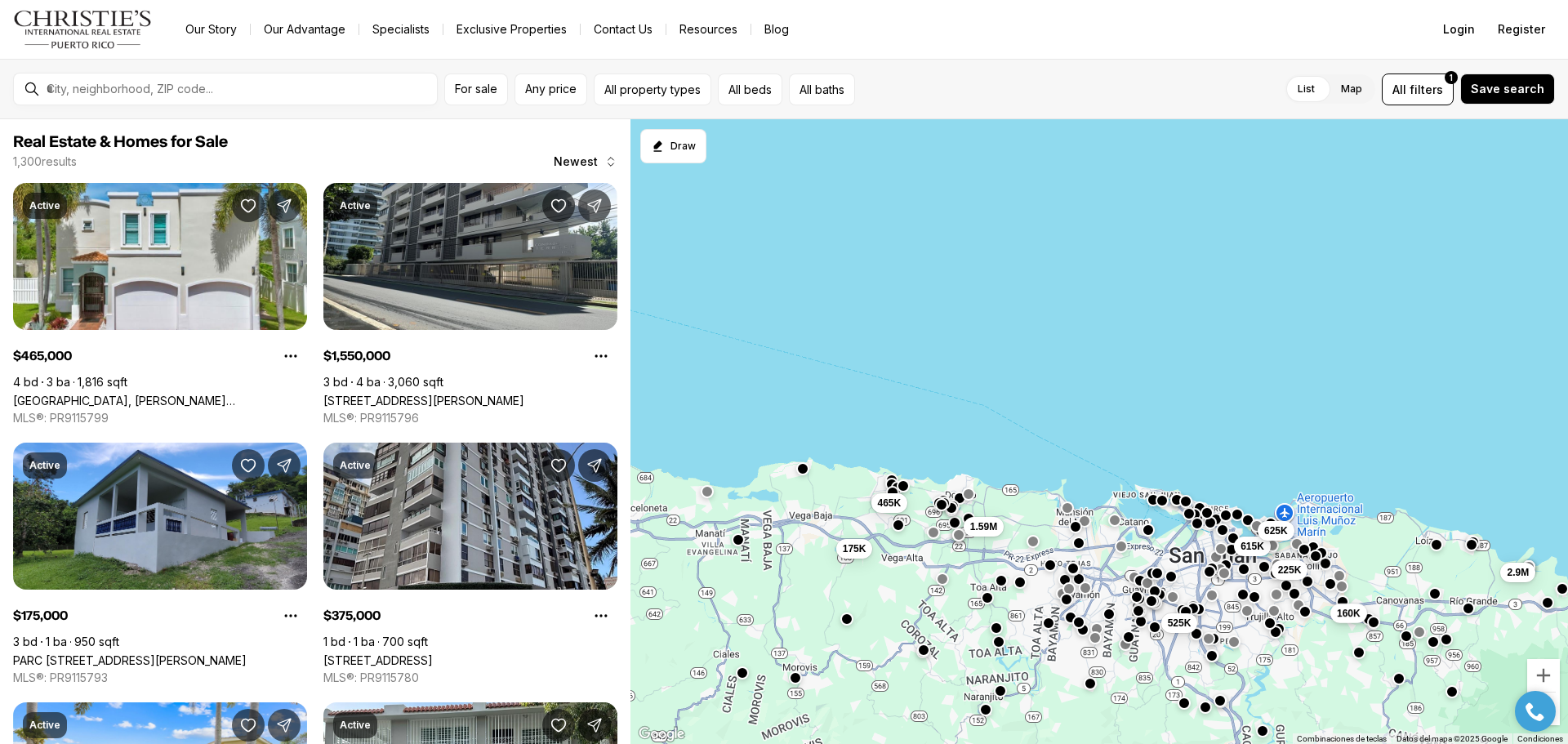
click at [1365, 618] on button "160K" at bounding box center [1348, 613] width 37 height 19
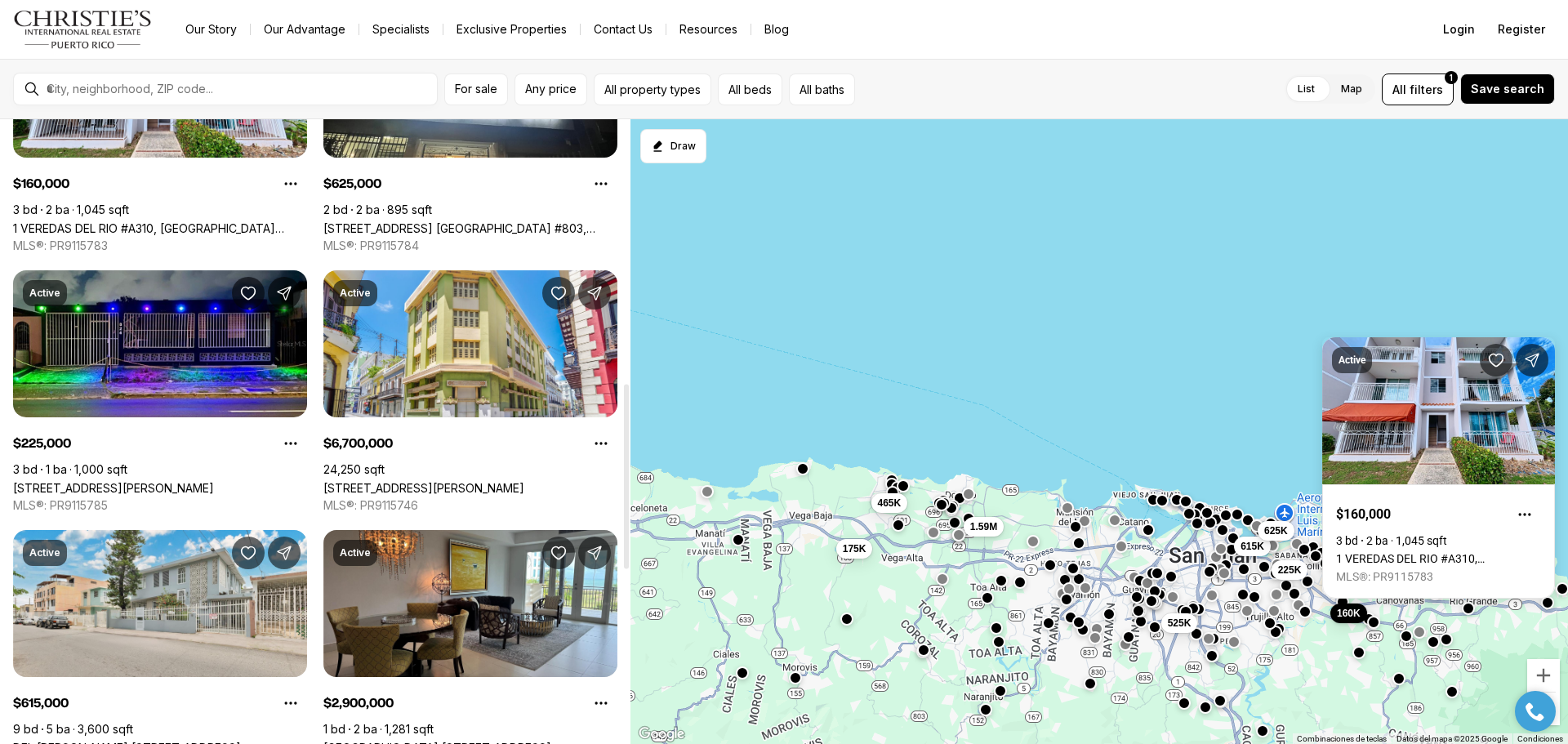
scroll to position [979, 0]
